Goal: Task Accomplishment & Management: Manage account settings

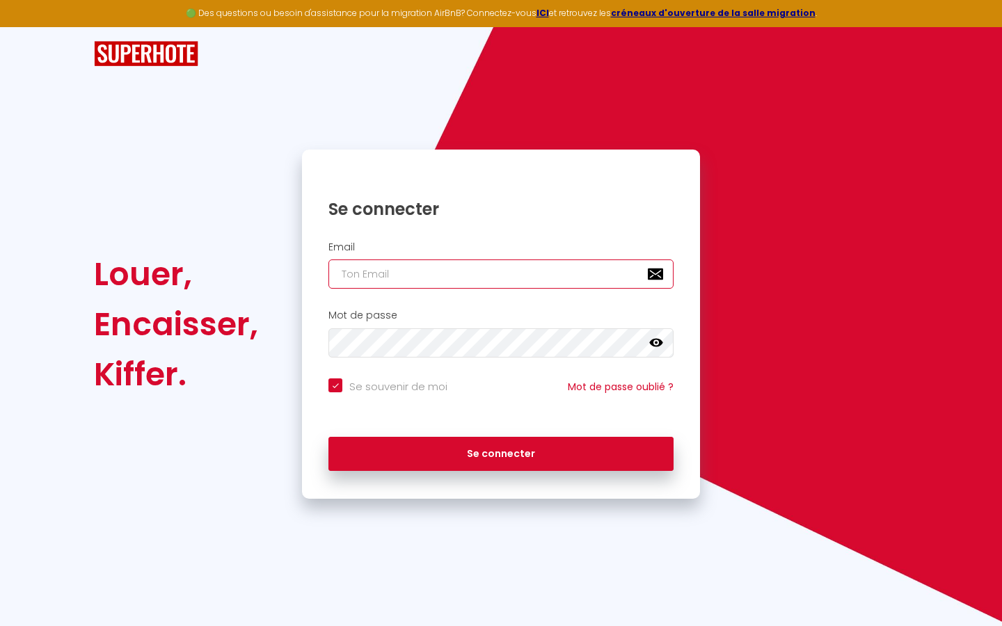
type input "s"
checkbox input "true"
type input "su"
checkbox input "true"
type input "sup"
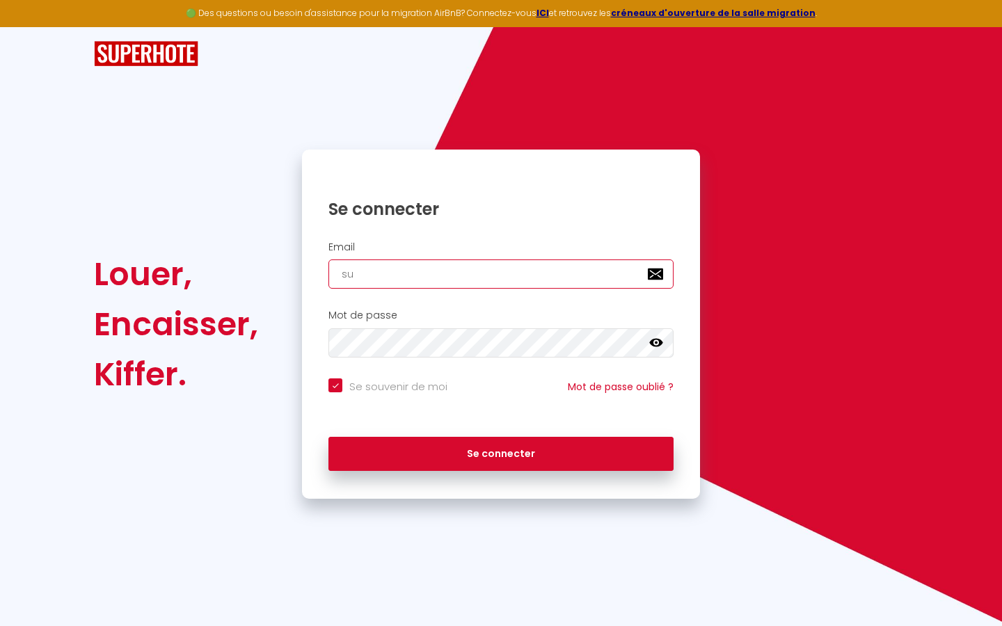
checkbox input "true"
type input "supe"
checkbox input "true"
type input "super"
checkbox input "true"
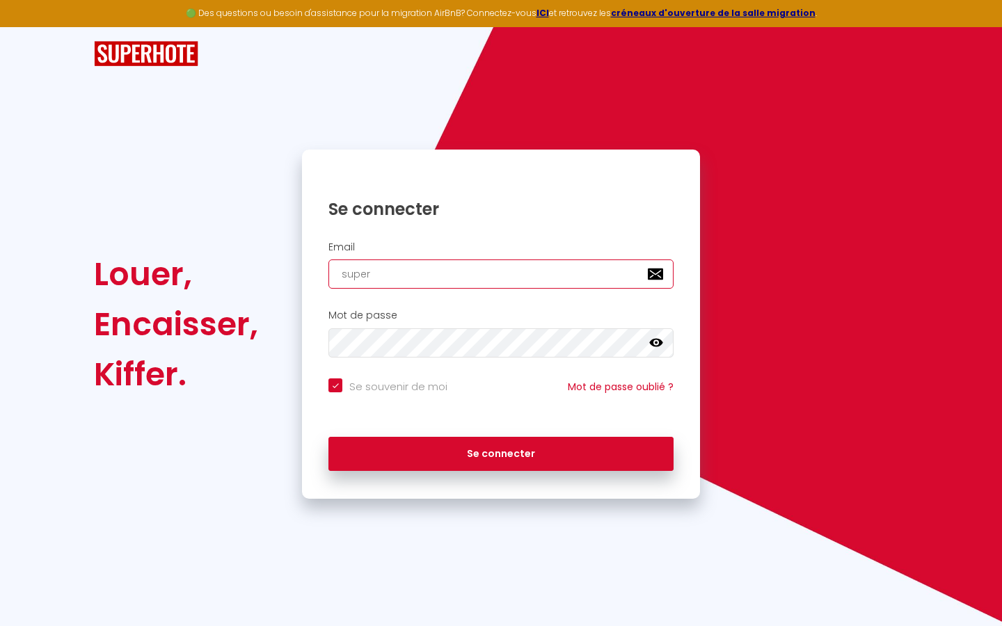
type input "superb"
checkbox input "true"
type input "superbo"
checkbox input "true"
type input "superbor"
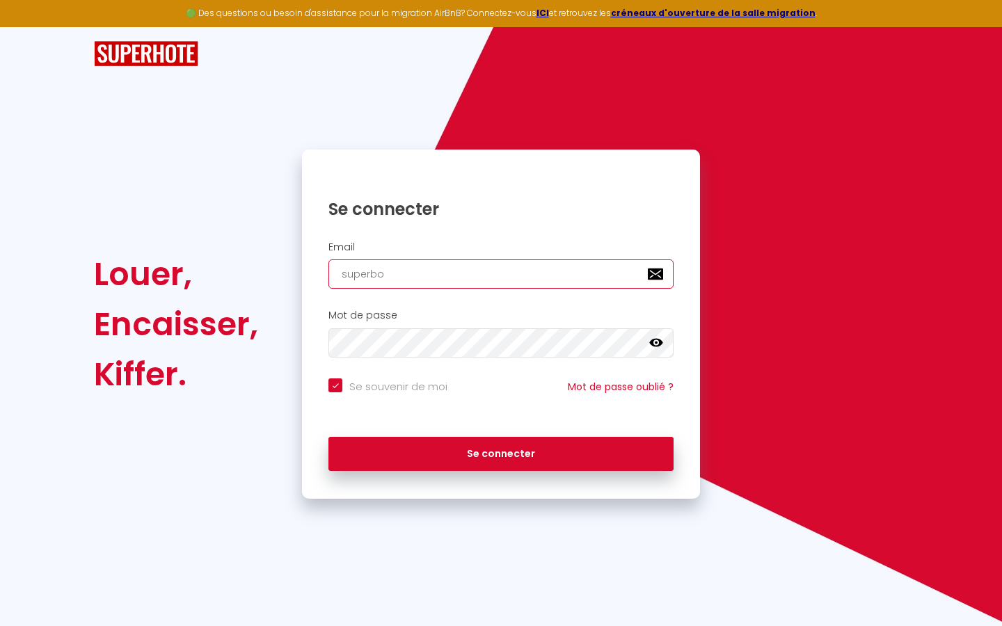
checkbox input "true"
type input "superbord"
checkbox input "true"
type input "superborde"
checkbox input "true"
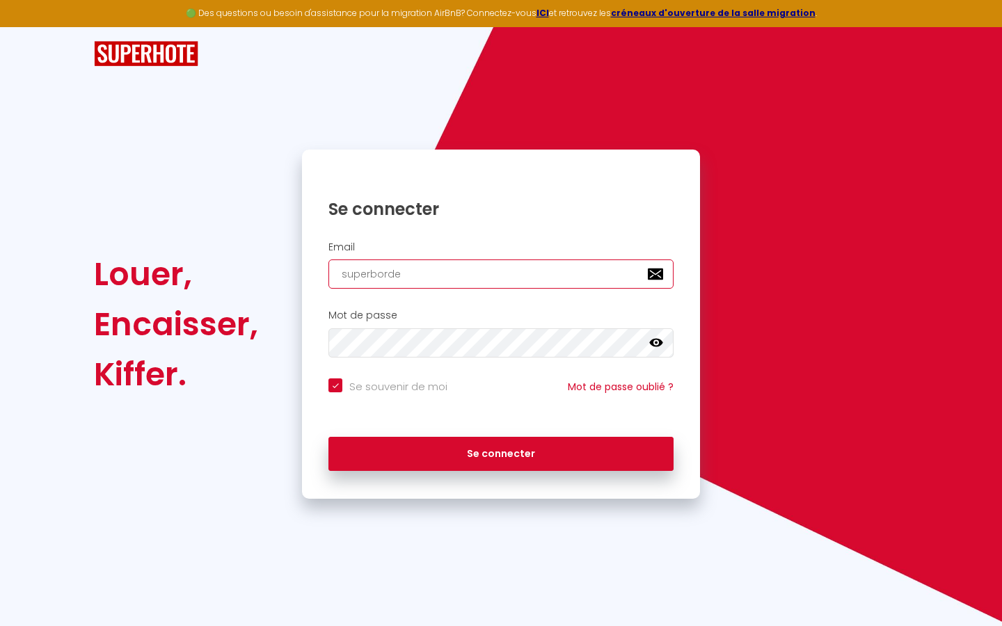
type input "superbordea"
checkbox input "true"
type input "superbordeau"
checkbox input "true"
type input "superbordeaux"
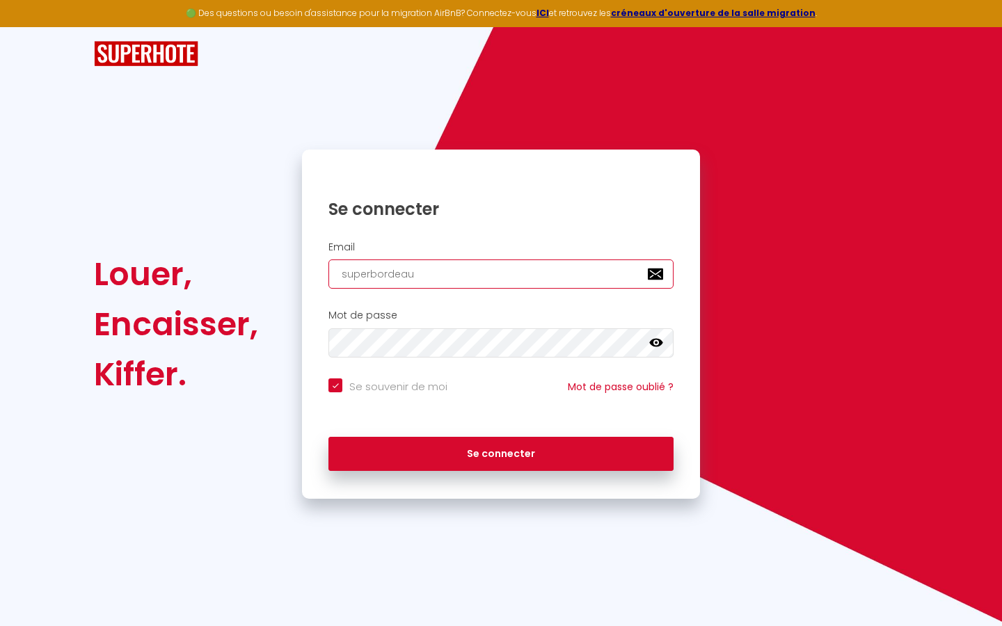
checkbox input "true"
type input "superbordeaux@"
checkbox input "true"
type input "superbordeaux@g"
checkbox input "true"
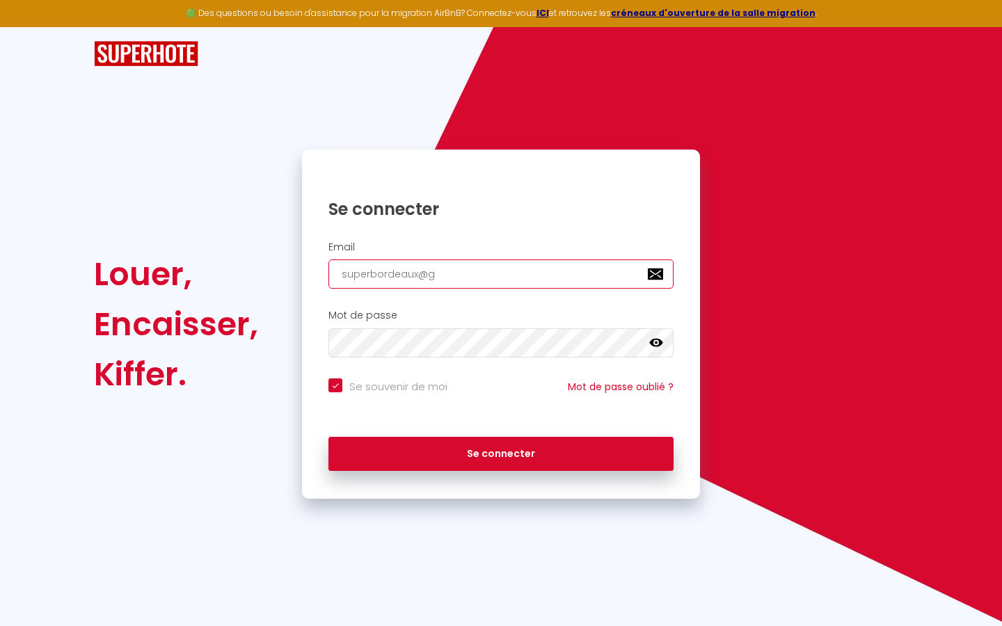
type input "superbordeaux@gm"
checkbox input "true"
type input "superbordeaux@gma"
checkbox input "true"
type input "superbordeaux@gmai"
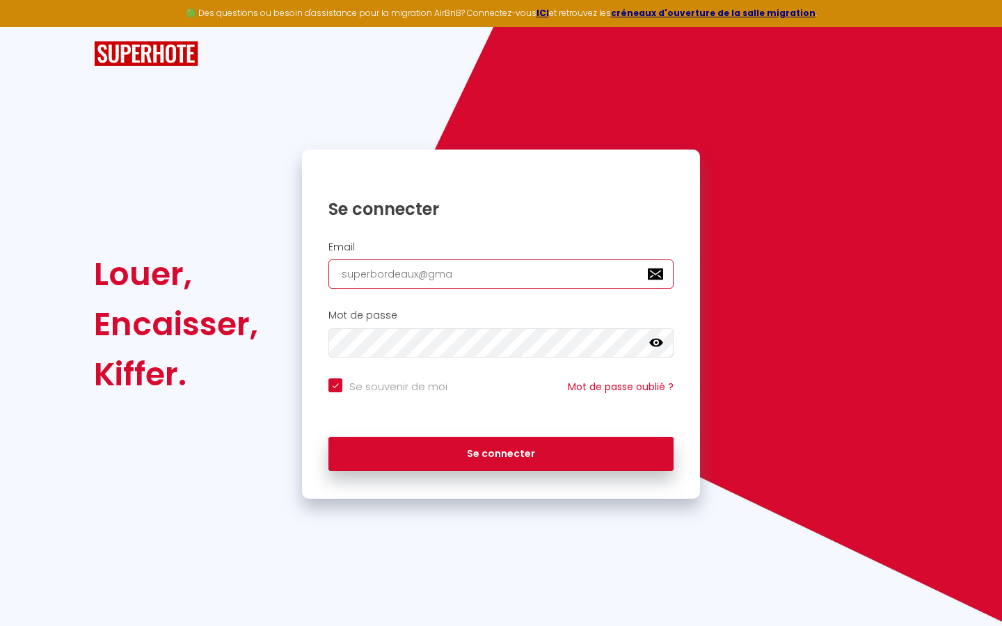
checkbox input "true"
type input "[EMAIL_ADDRESS]"
checkbox input "true"
type input "[EMAIL_ADDRESS]."
checkbox input "true"
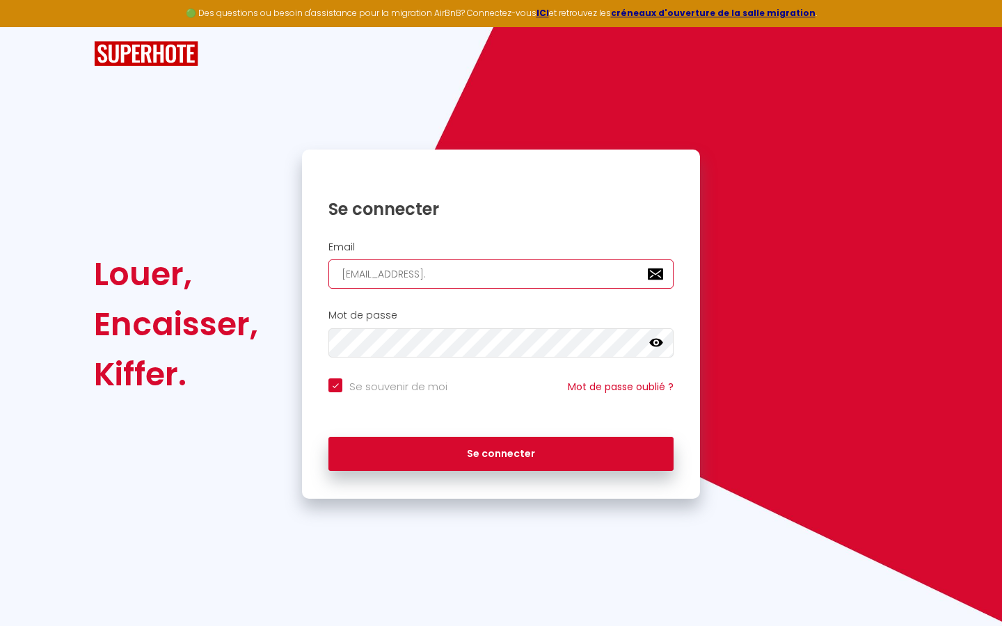
type input "superbordeaux@gmail.c"
checkbox input "true"
type input "[EMAIL_ADDRESS][DOMAIN_NAME]"
checkbox input "true"
type input "[EMAIL_ADDRESS][DOMAIN_NAME]"
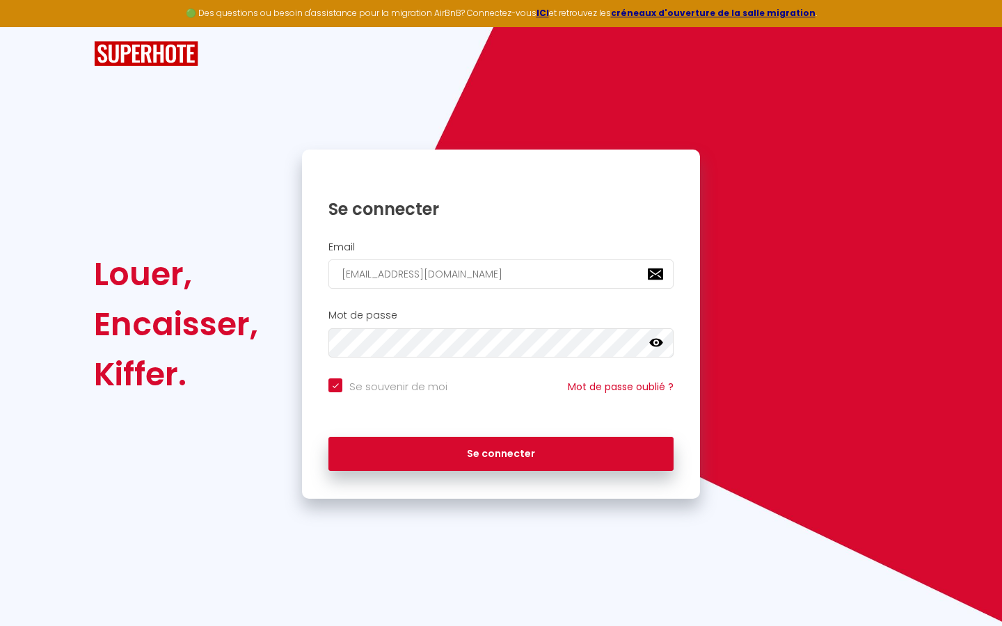
checkbox input "true"
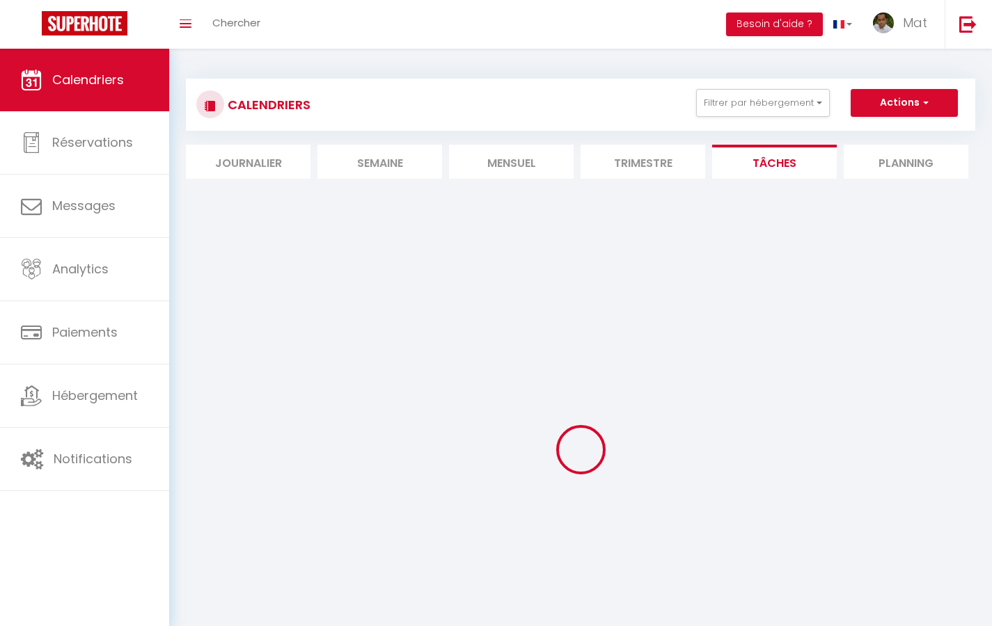
select select
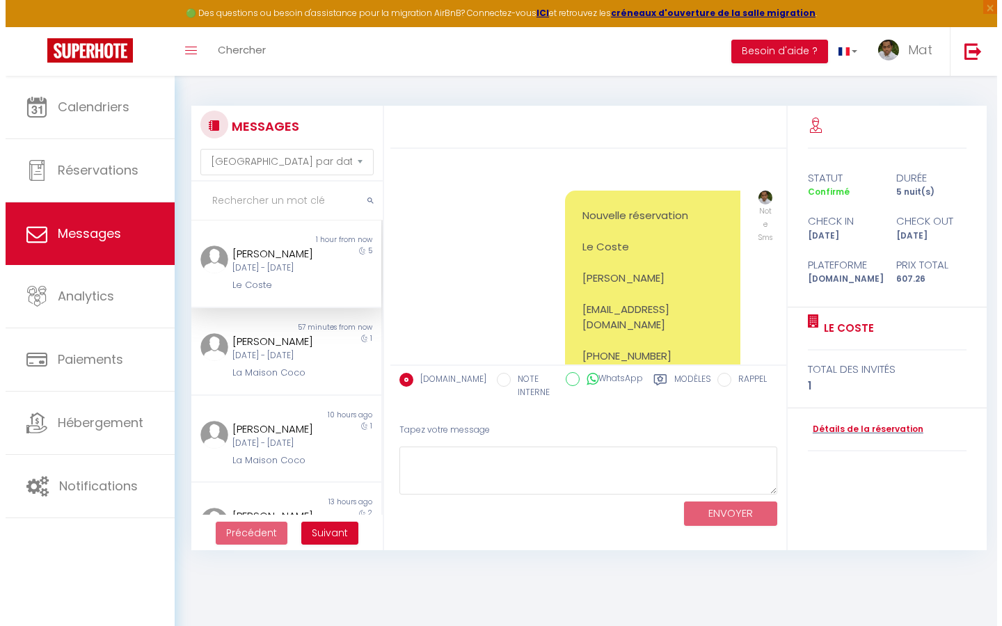
scroll to position [5366, 0]
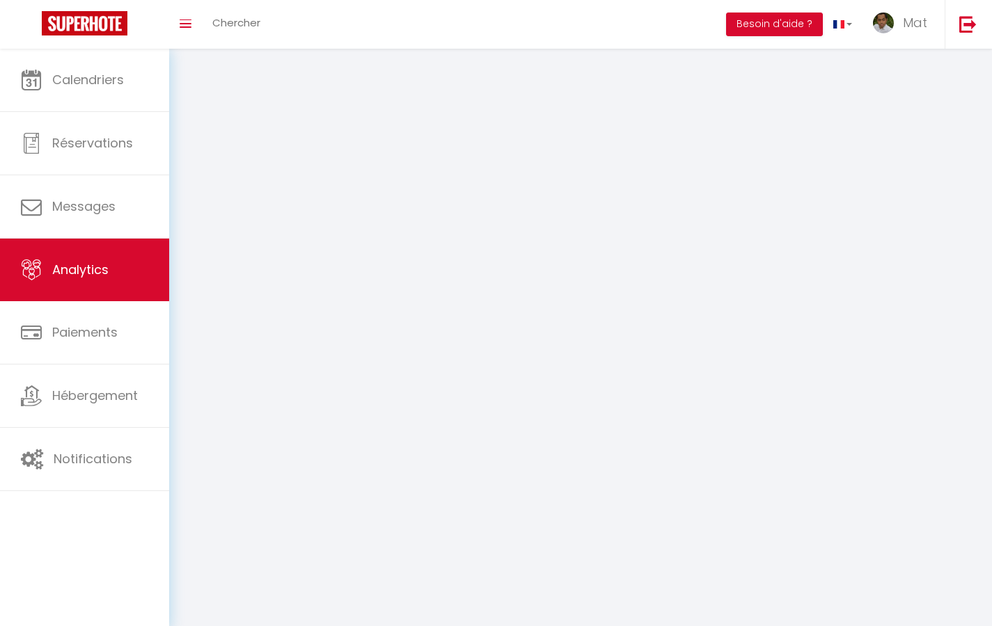
select select "2025"
select select "9"
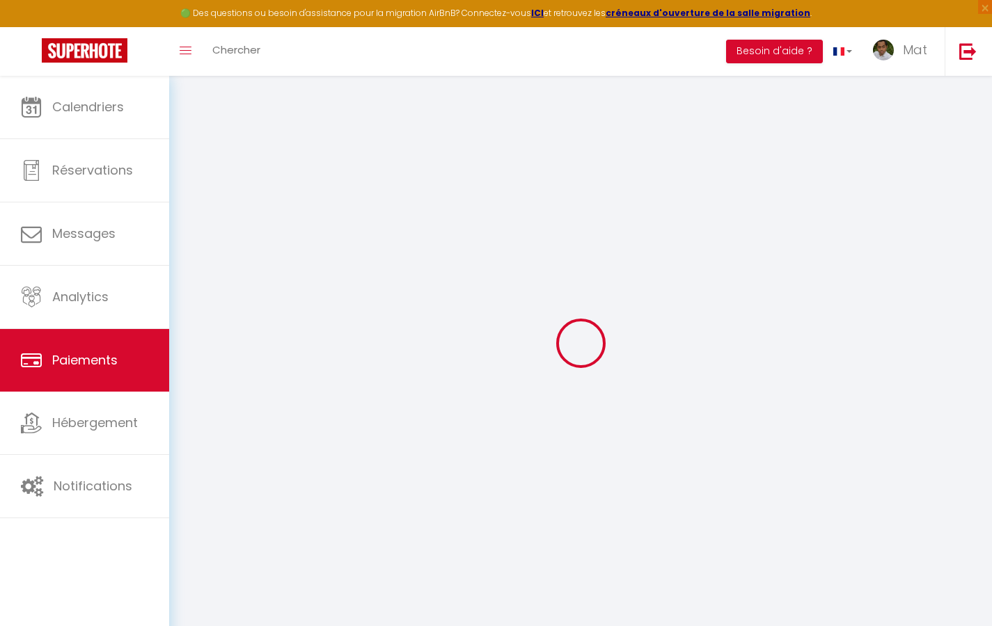
select select "2"
select select "0"
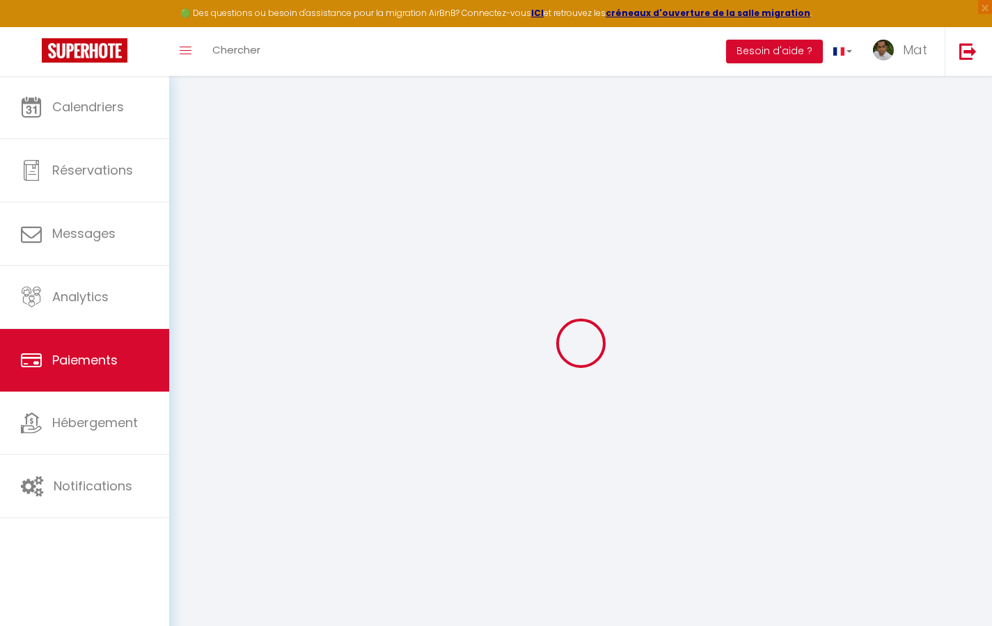
select select "0"
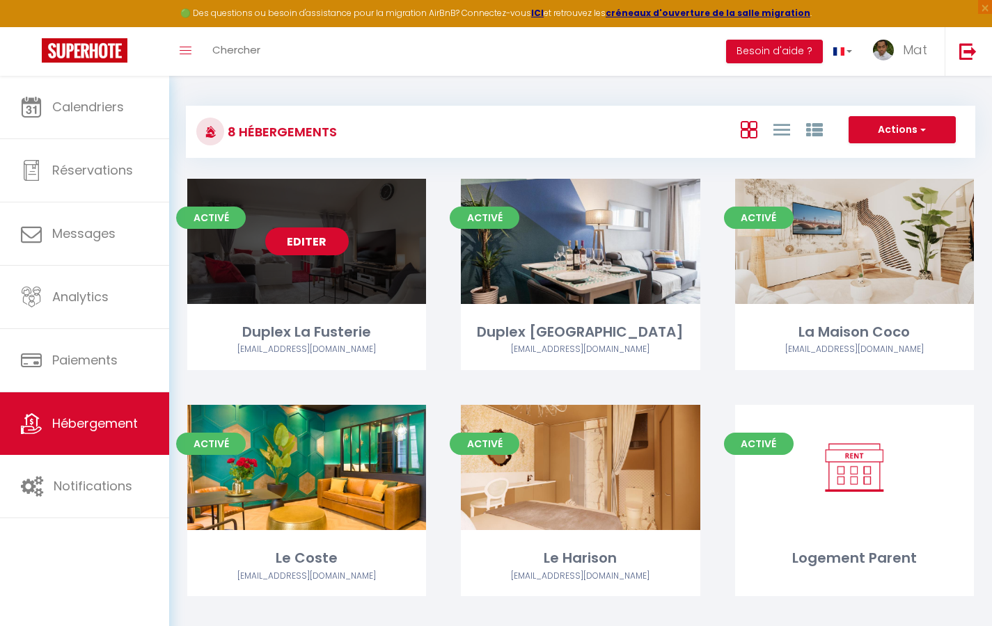
select select "3"
select select "2"
select select "1"
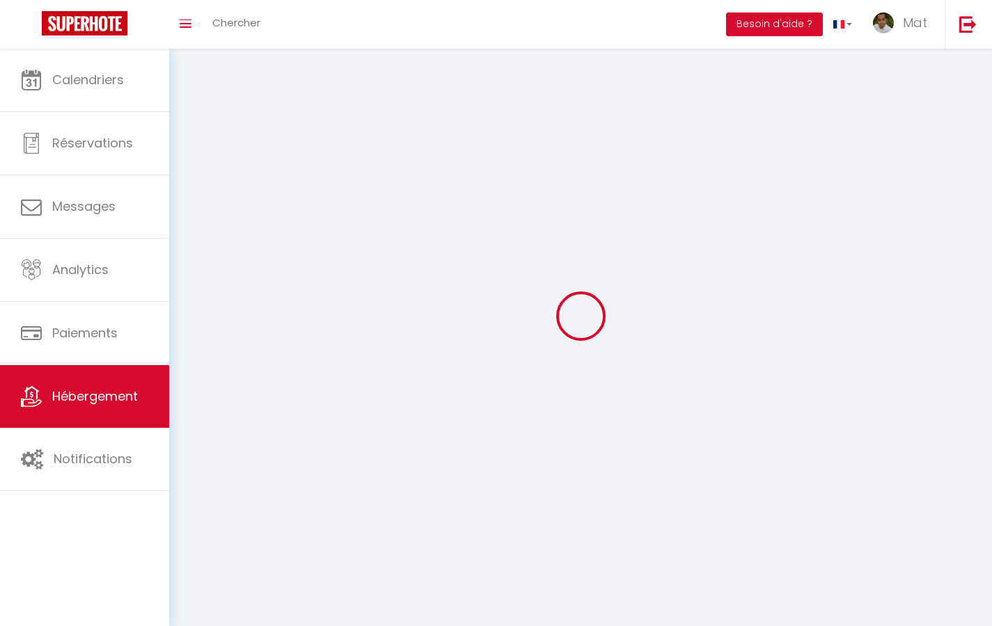
select select
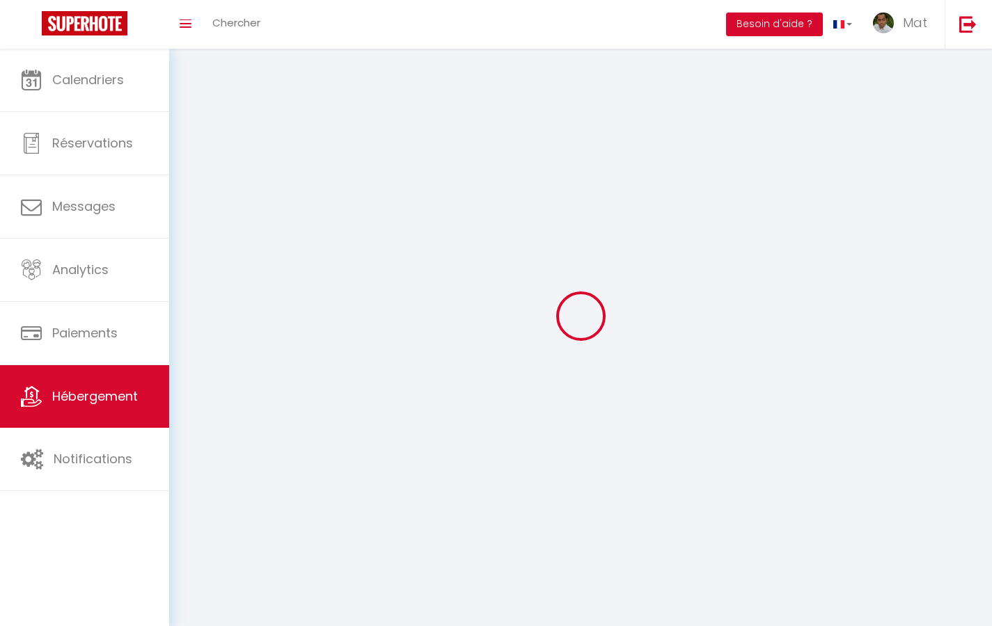
checkbox input "false"
select select
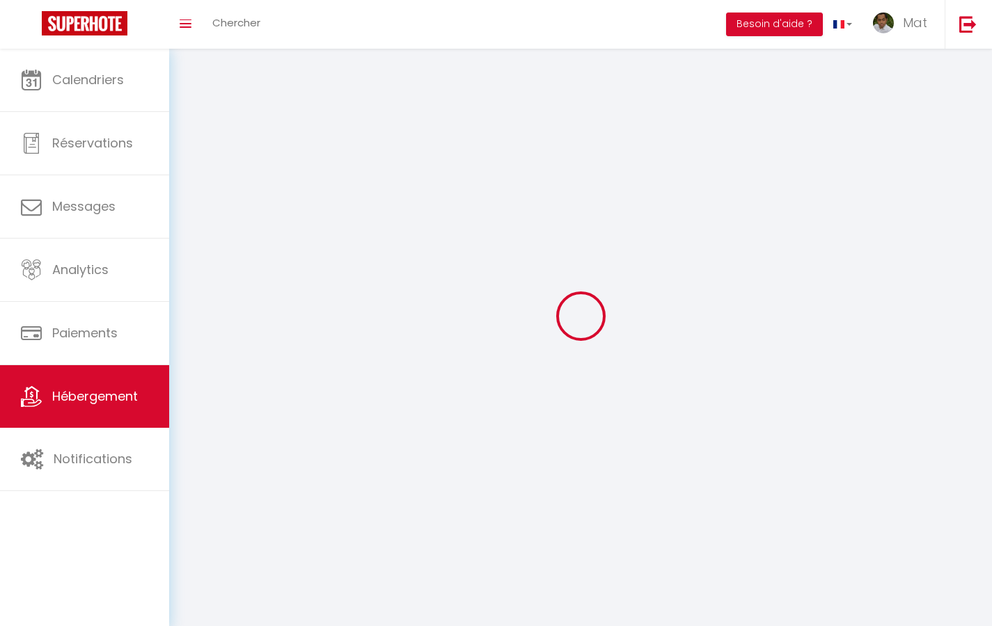
select select
select select "1"
select select
select select "28"
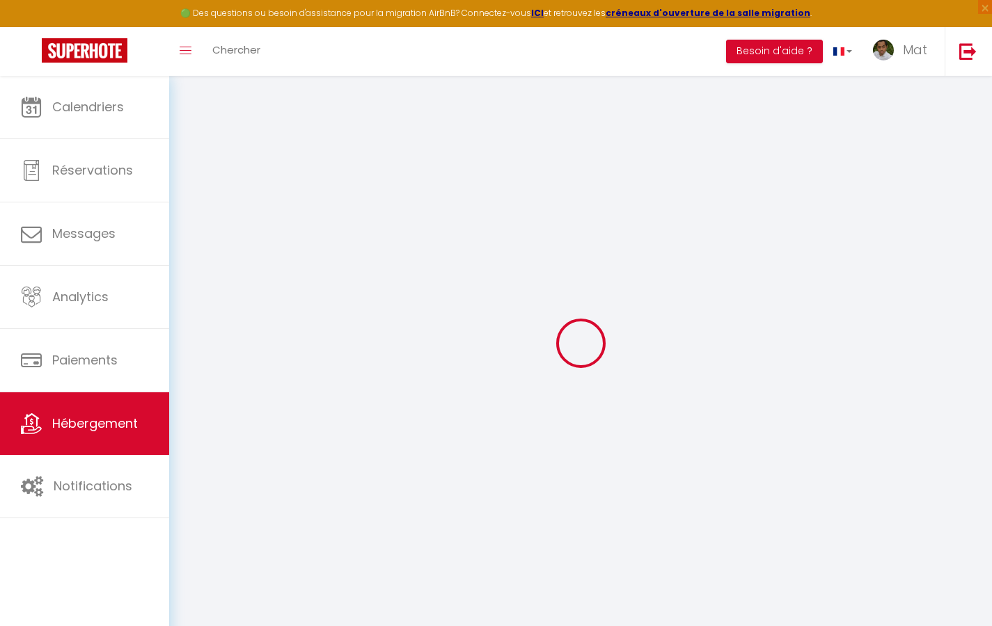
select select
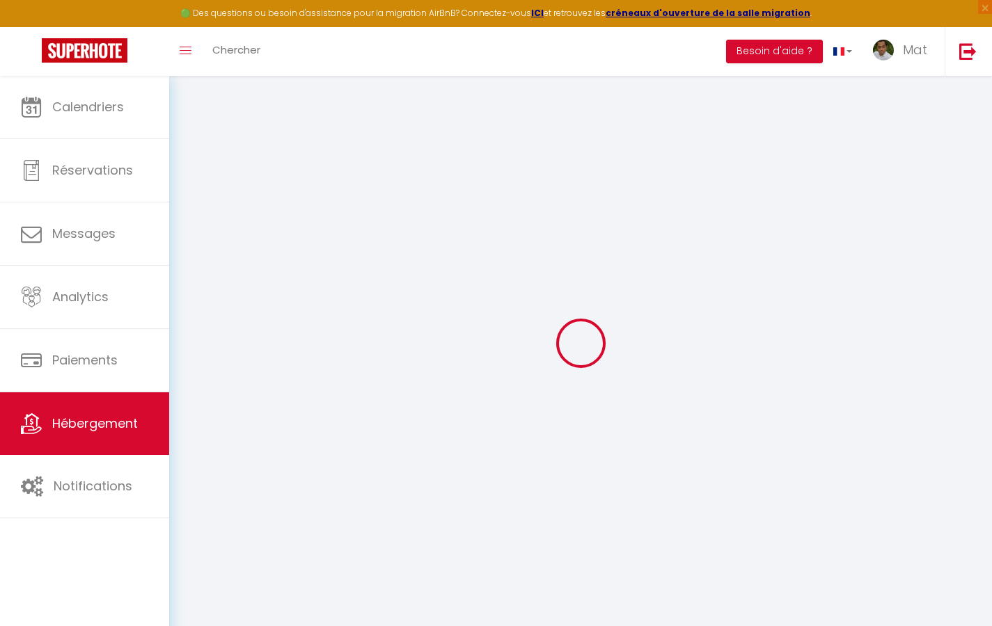
select select
checkbox input "false"
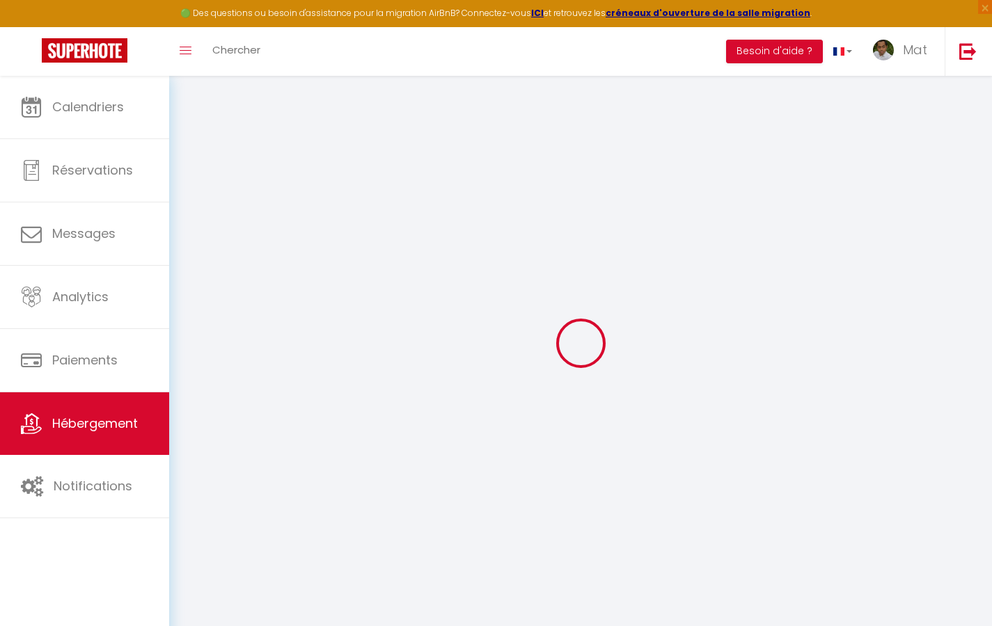
select select
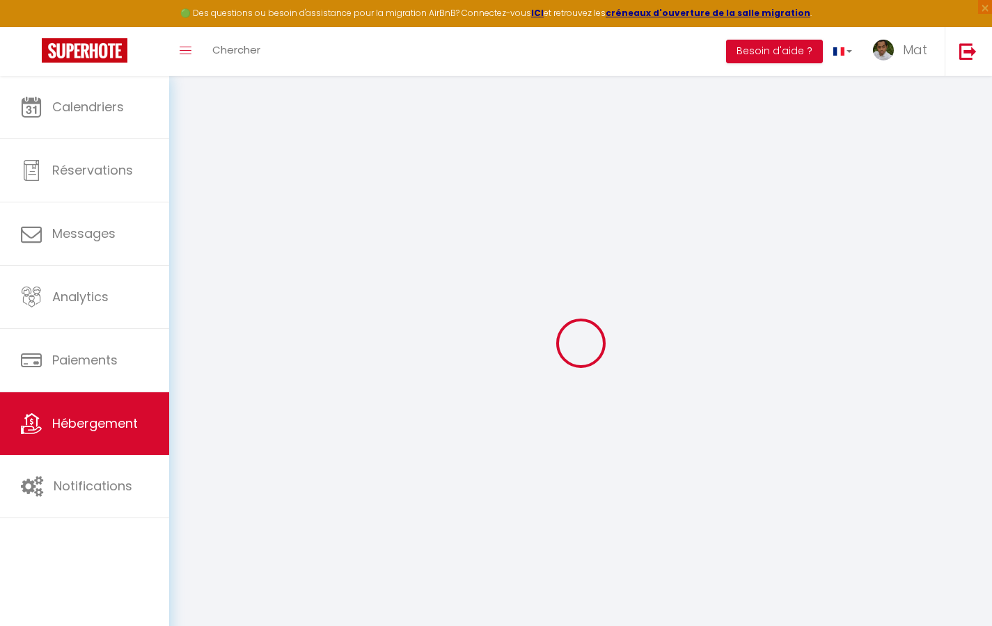
select select
checkbox input "false"
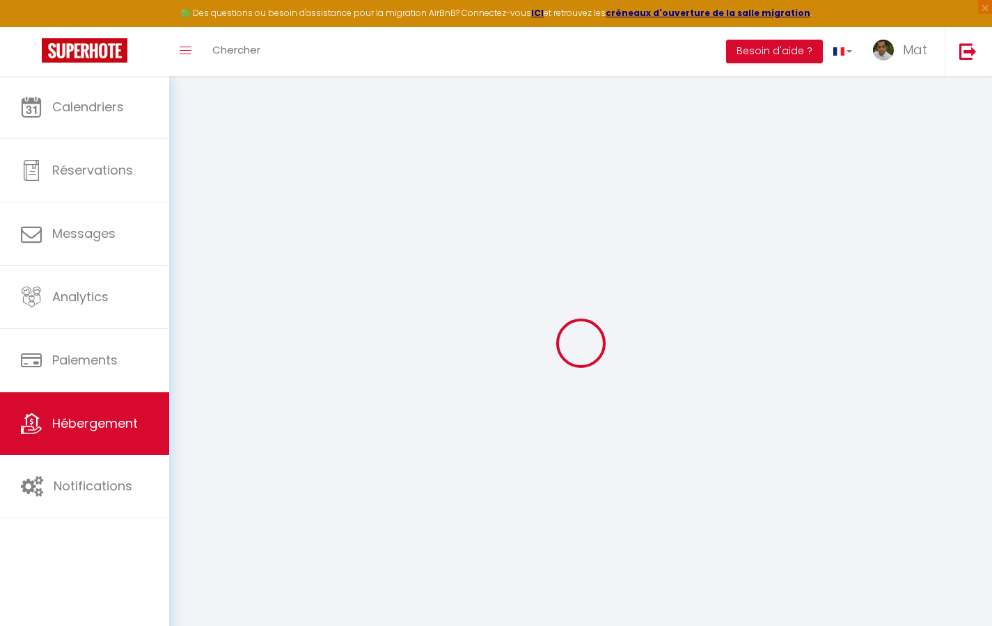
checkbox input "false"
select select
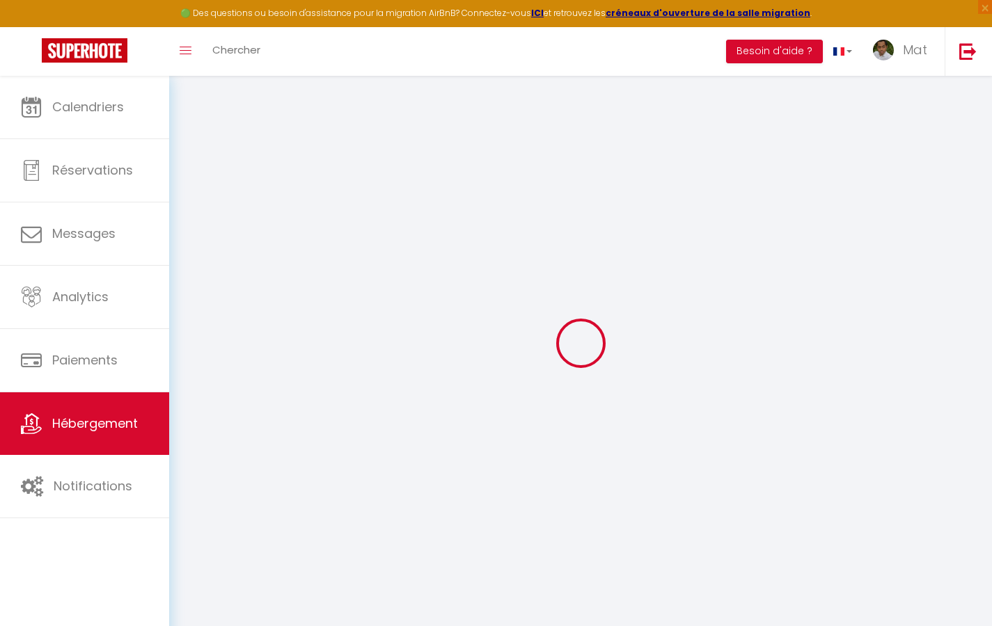
select select
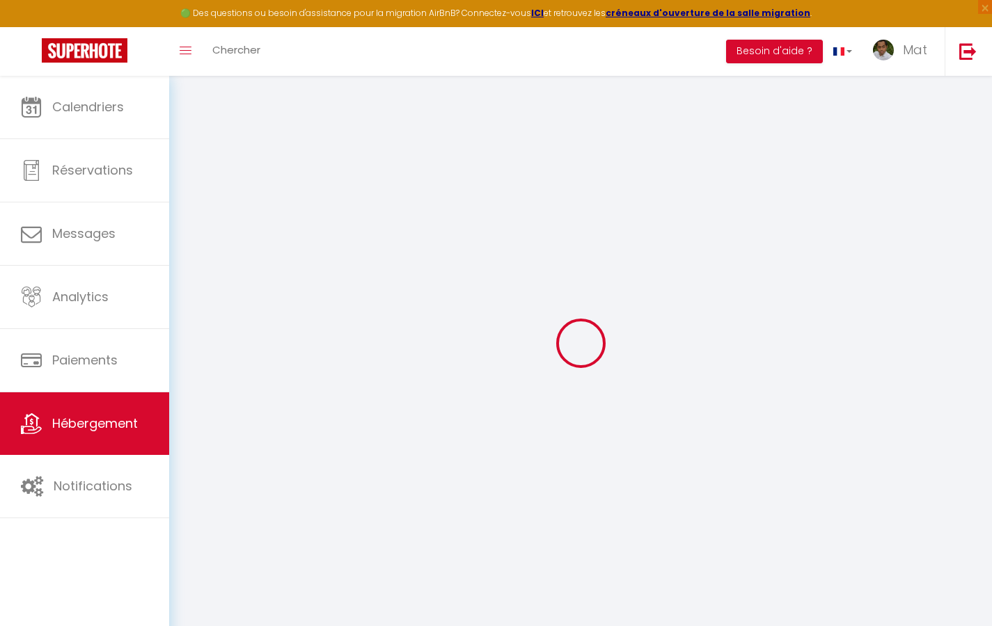
checkbox input "false"
select select
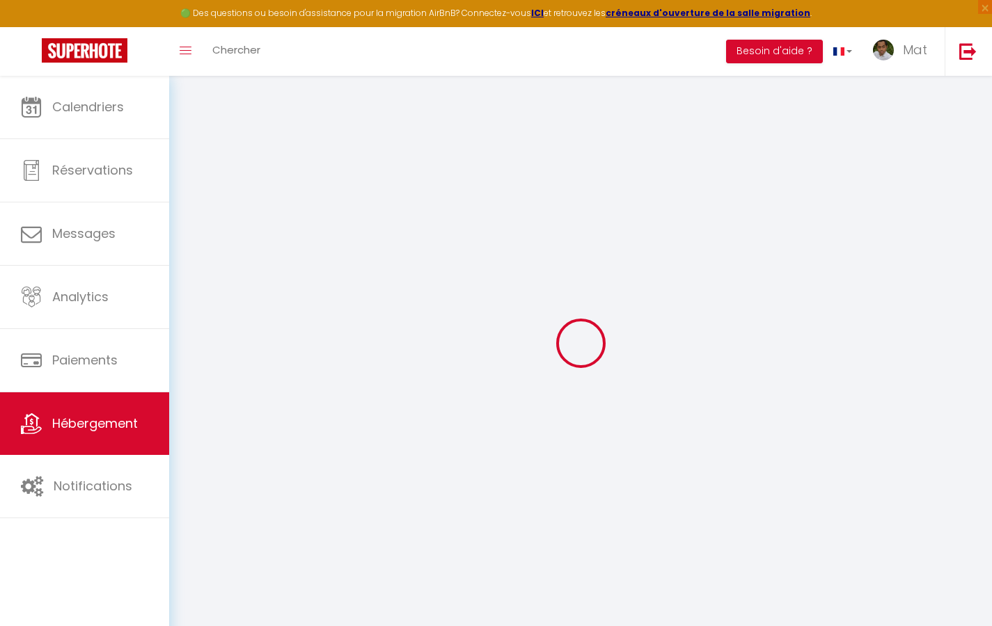
select select
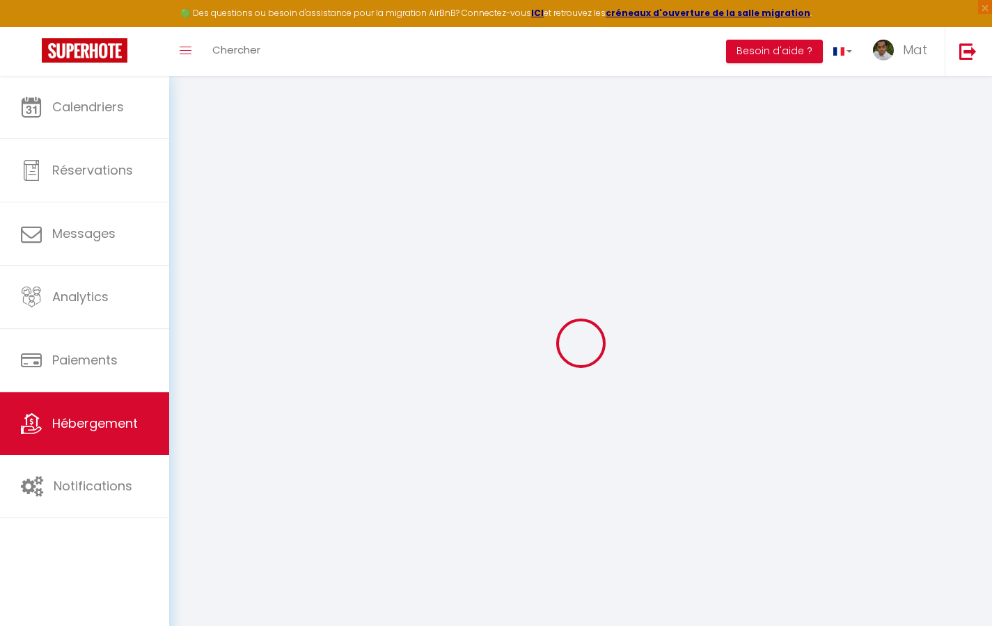
select select
checkbox input "false"
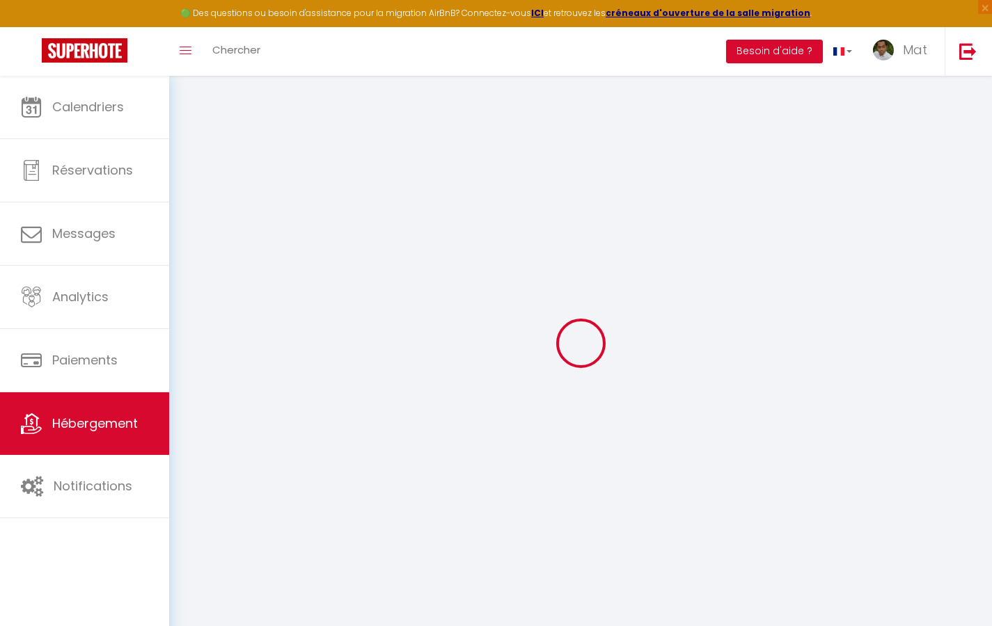
checkbox input "false"
select select
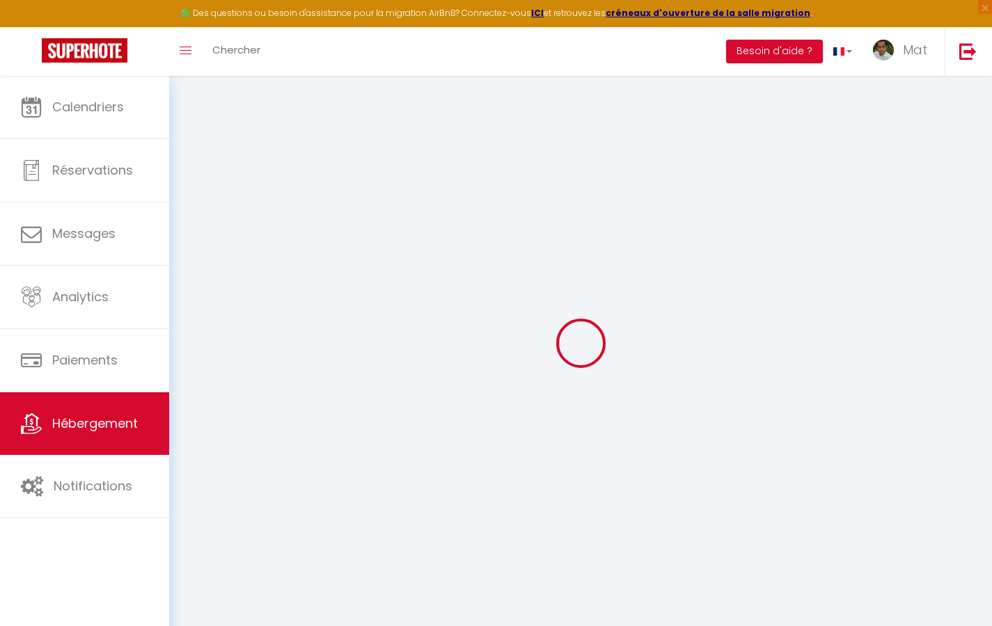
select select
checkbox input "false"
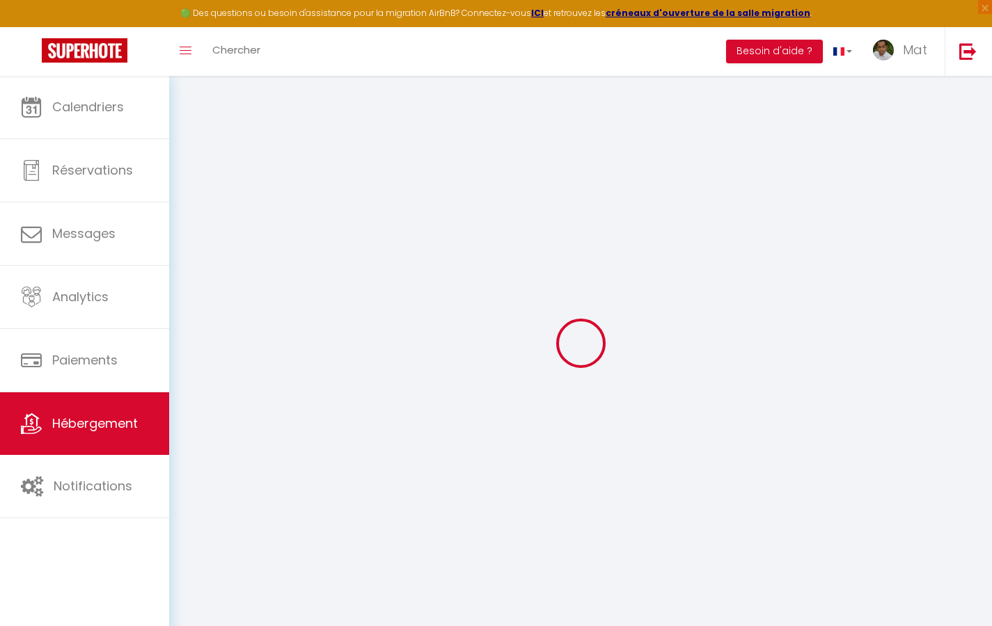
checkbox input "false"
select select
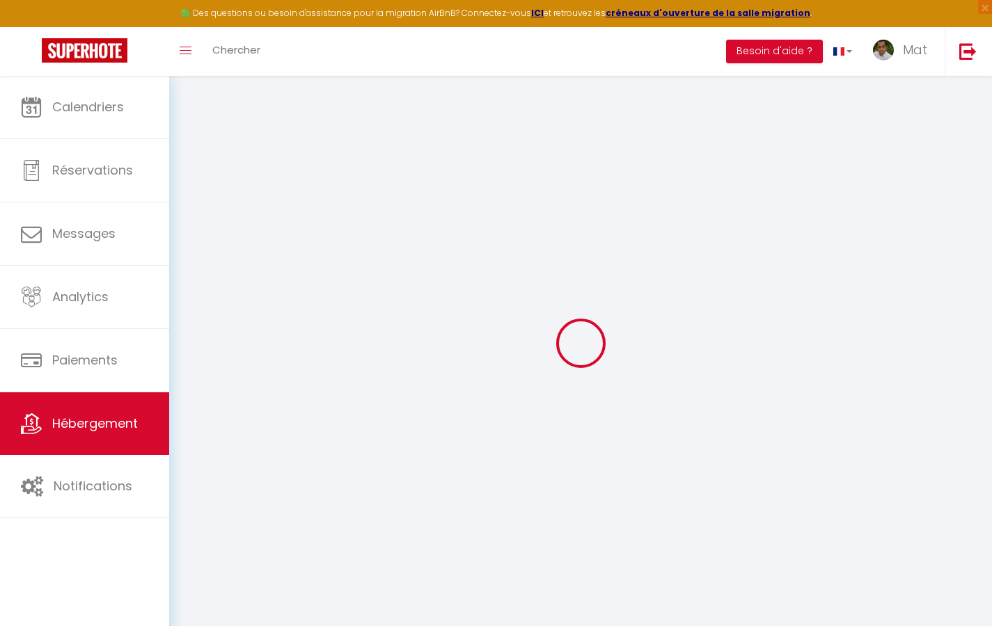
type input "Duplex La Fusterie"
type input "IMMO"
type input "MRA"
type input "[STREET_ADDRESS]"
type input "33800"
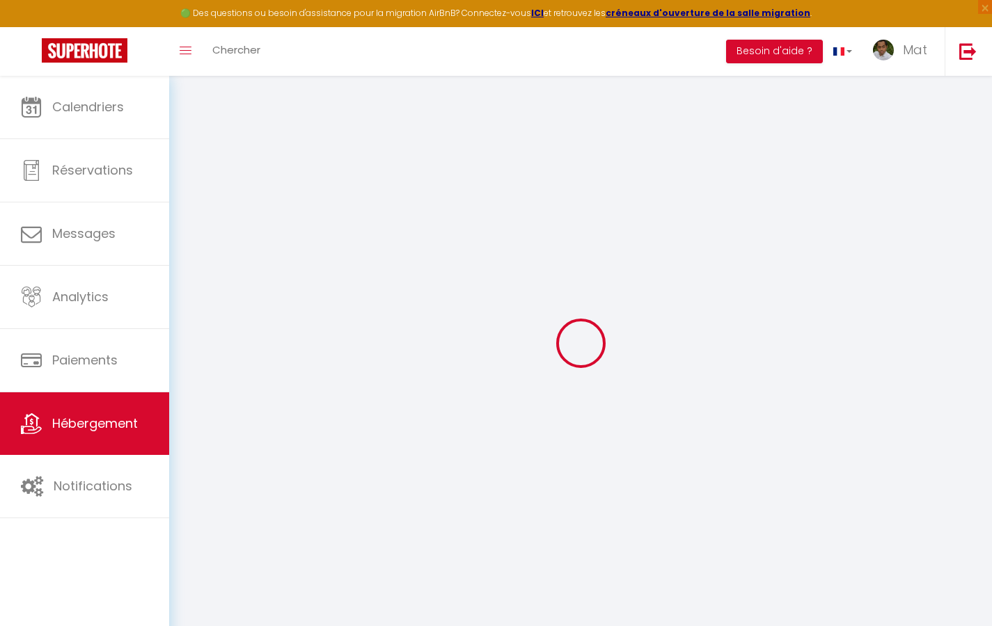
type input "[GEOGRAPHIC_DATA]"
select select "6"
type input "35"
type input "20"
type input "30"
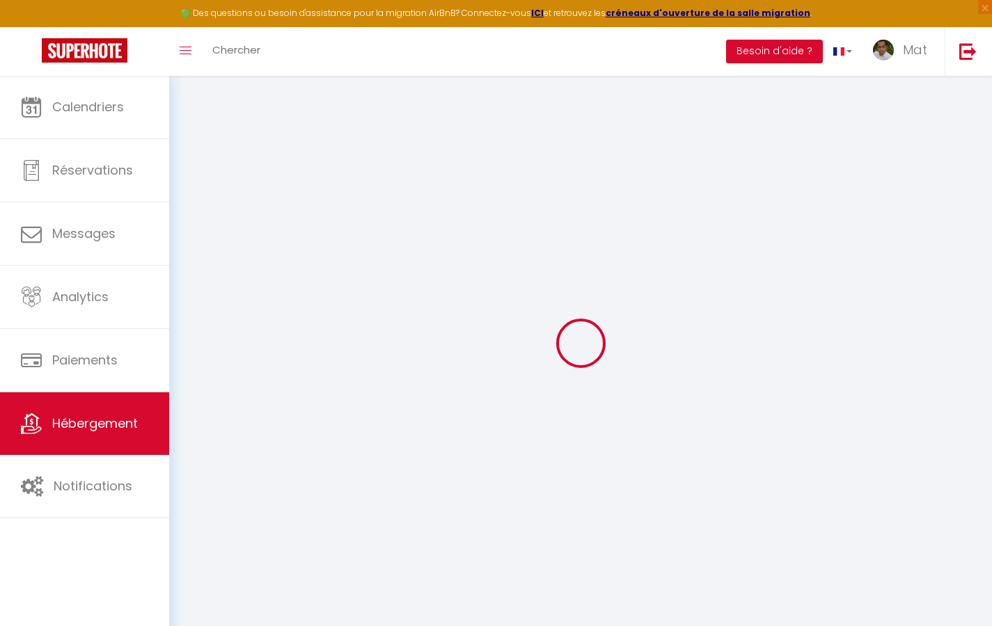
type input "1.65"
type input "200"
select select
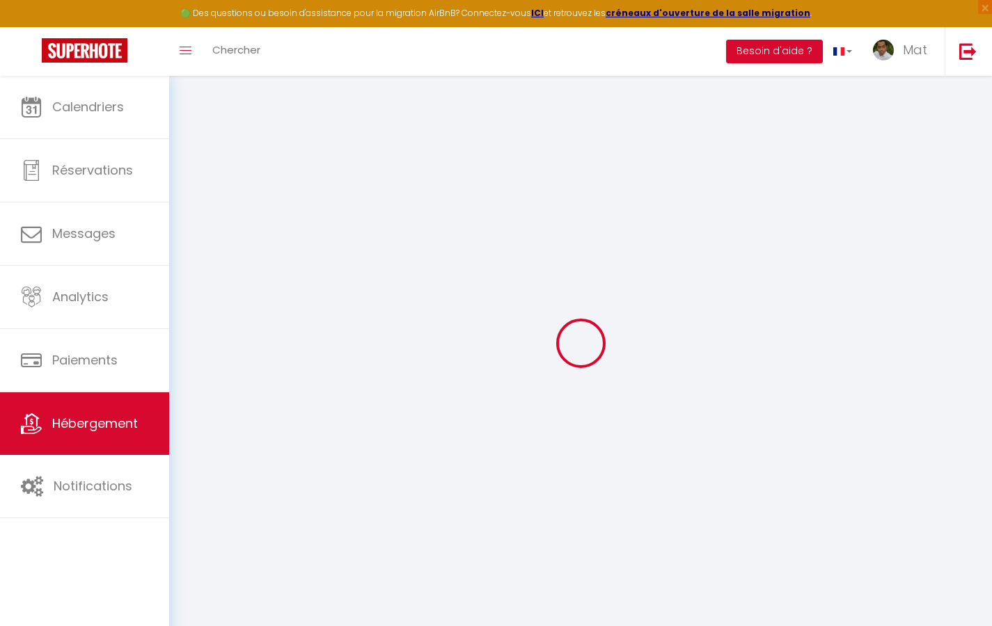
select select
type input "[STREET_ADDRESS]"
type input "33800"
type input "[GEOGRAPHIC_DATA]"
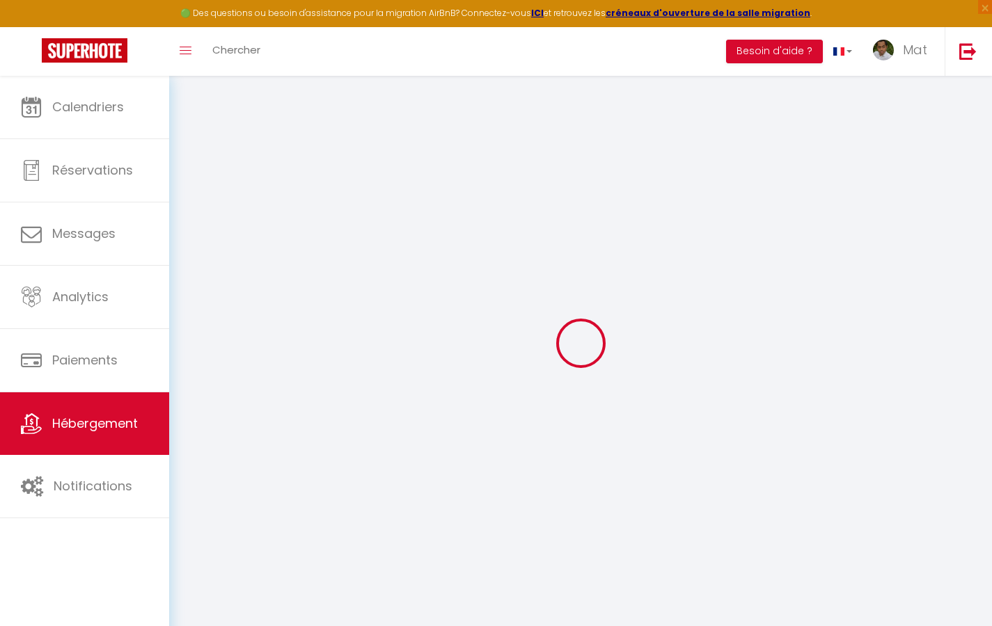
type input "[EMAIL_ADDRESS][DOMAIN_NAME]"
select select "742"
checkbox input "true"
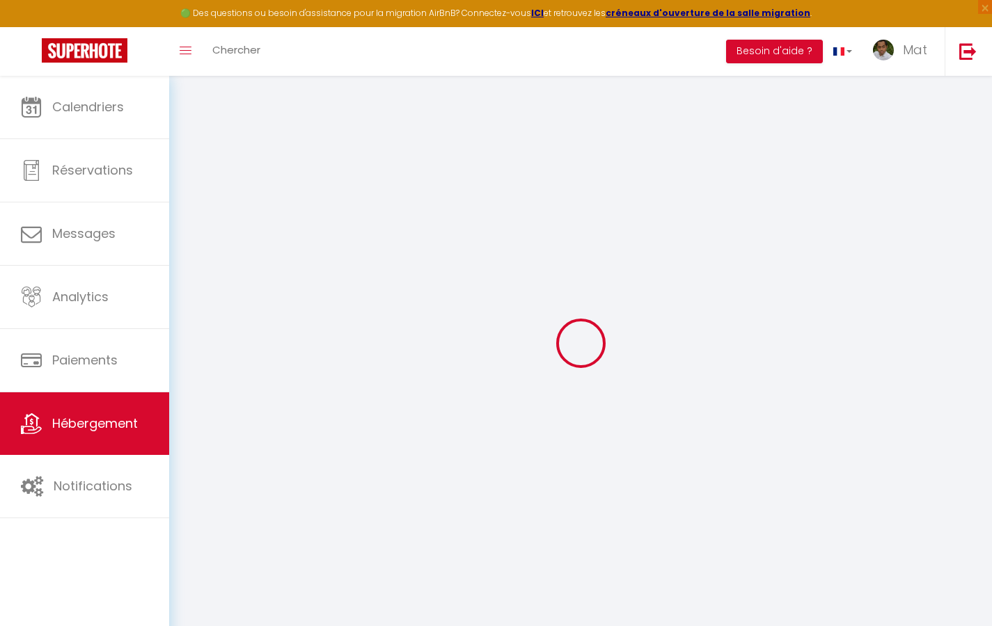
checkbox input "false"
type input "10"
type input "50"
type input "0"
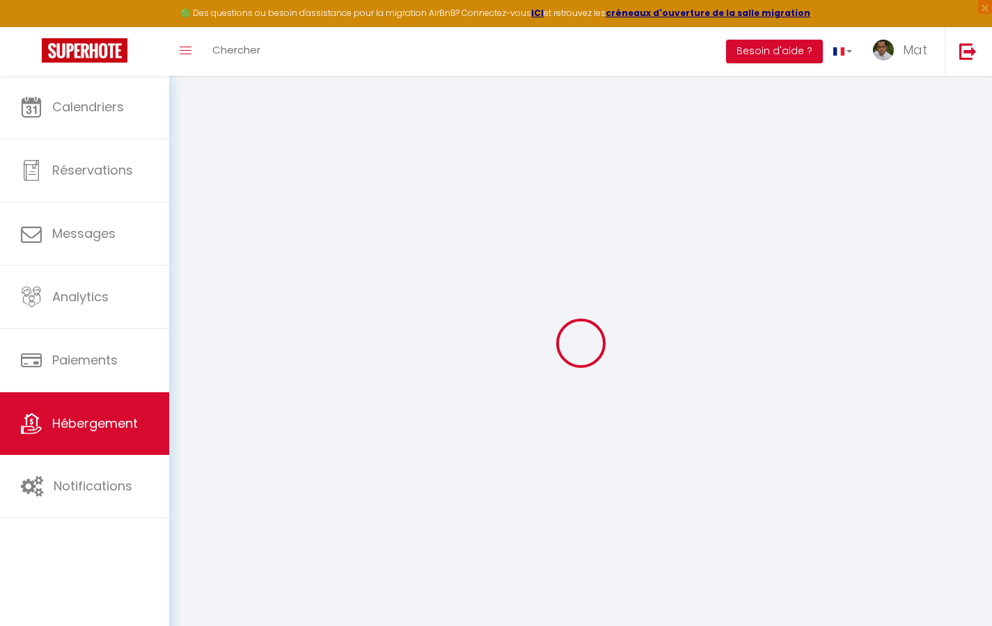
type input "0"
select select "2365"
select select
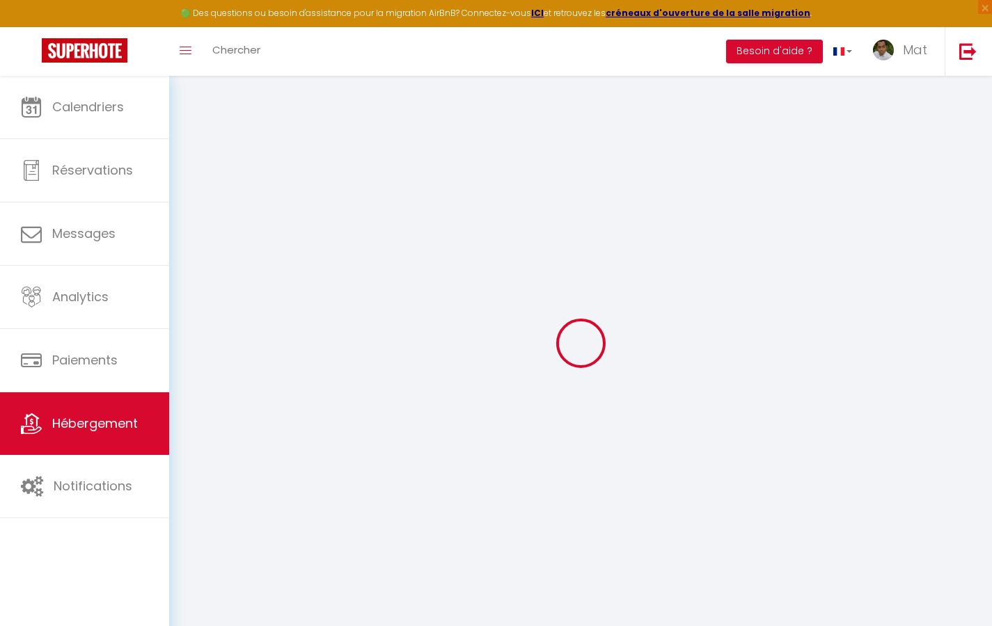
select select
checkbox input "true"
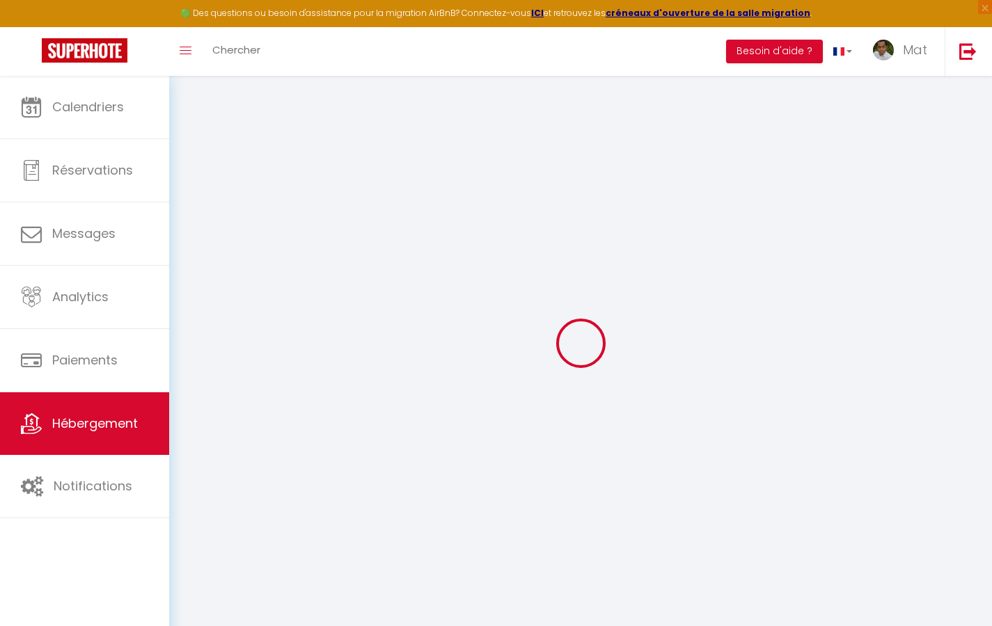
checkbox input "true"
checkbox input "false"
select select
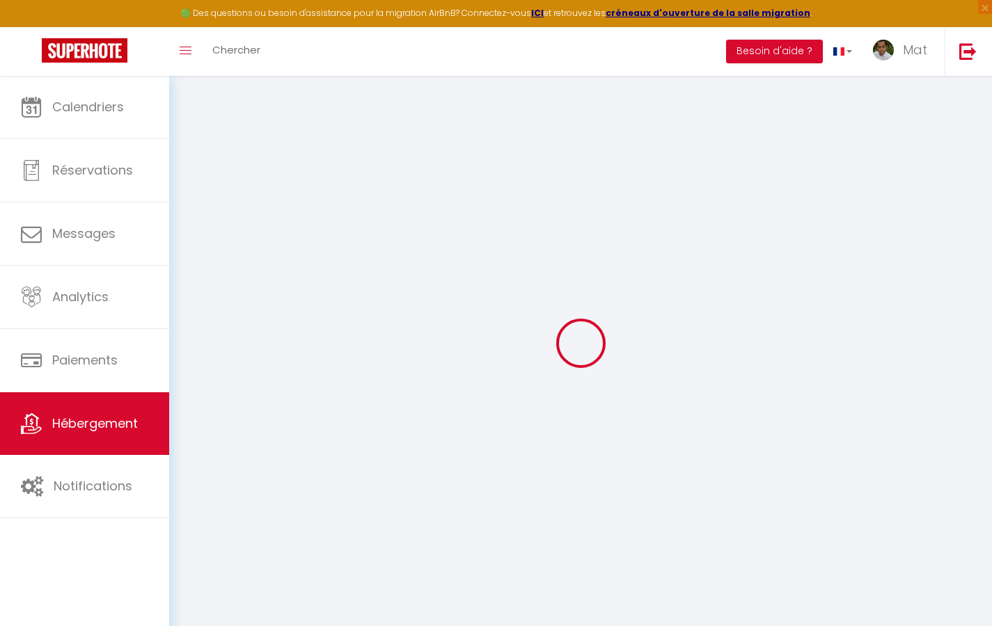
select select
checkbox input "true"
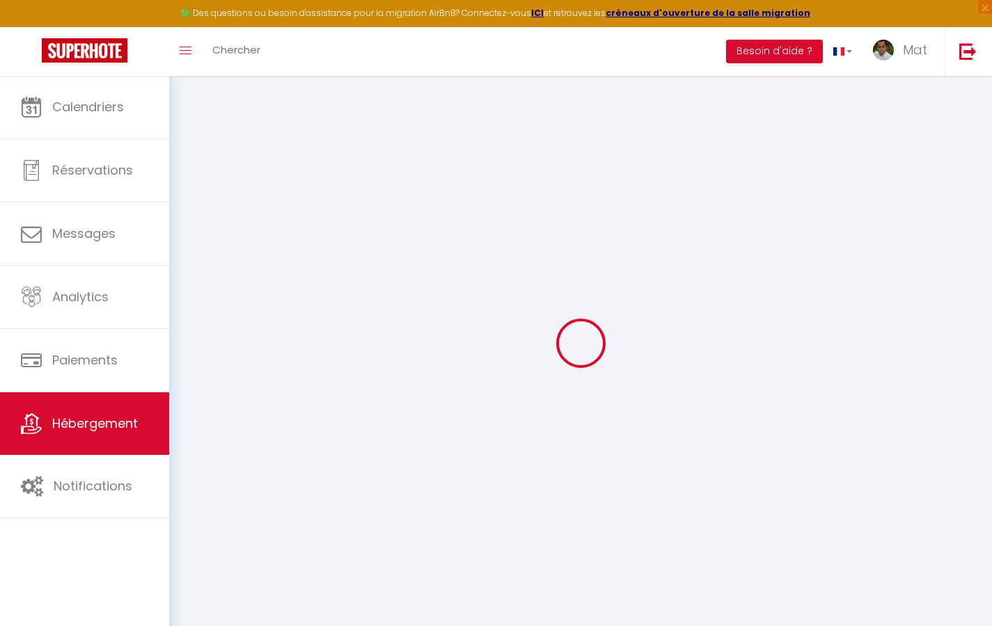
checkbox input "false"
checkbox input "true"
checkbox input "false"
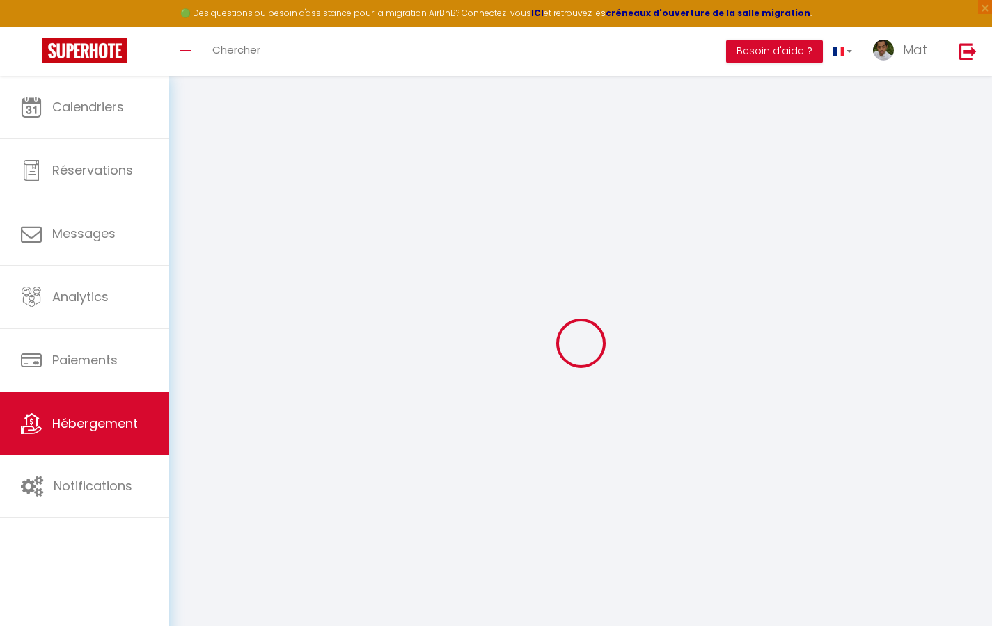
select select "17:00"
select select "23:30"
select select "10:00"
select select "30"
select select "120"
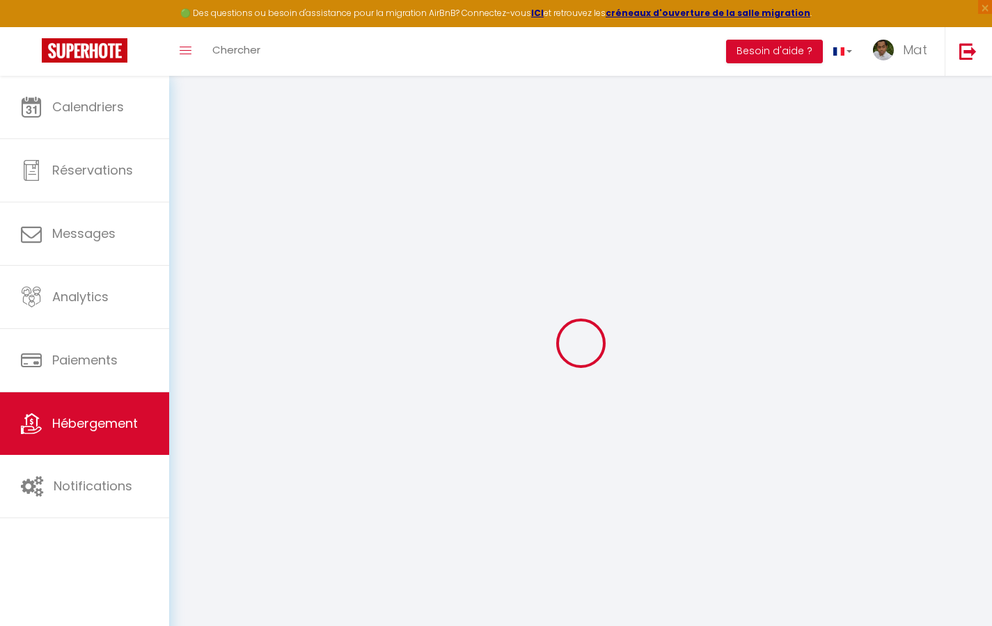
checkbox input "true"
